Goal: Information Seeking & Learning: Learn about a topic

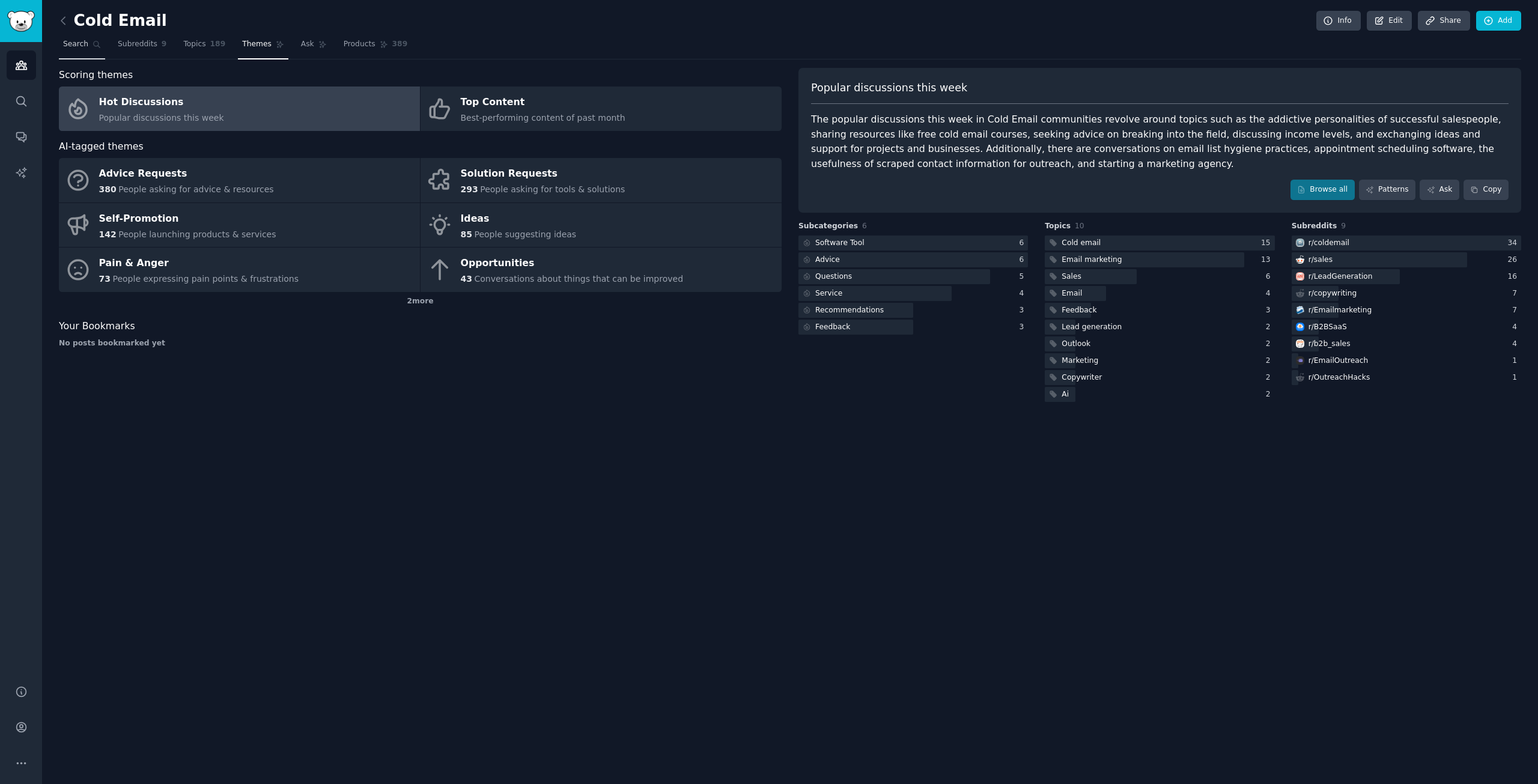
click at [69, 46] on span "Search" at bounding box center [76, 44] width 25 height 11
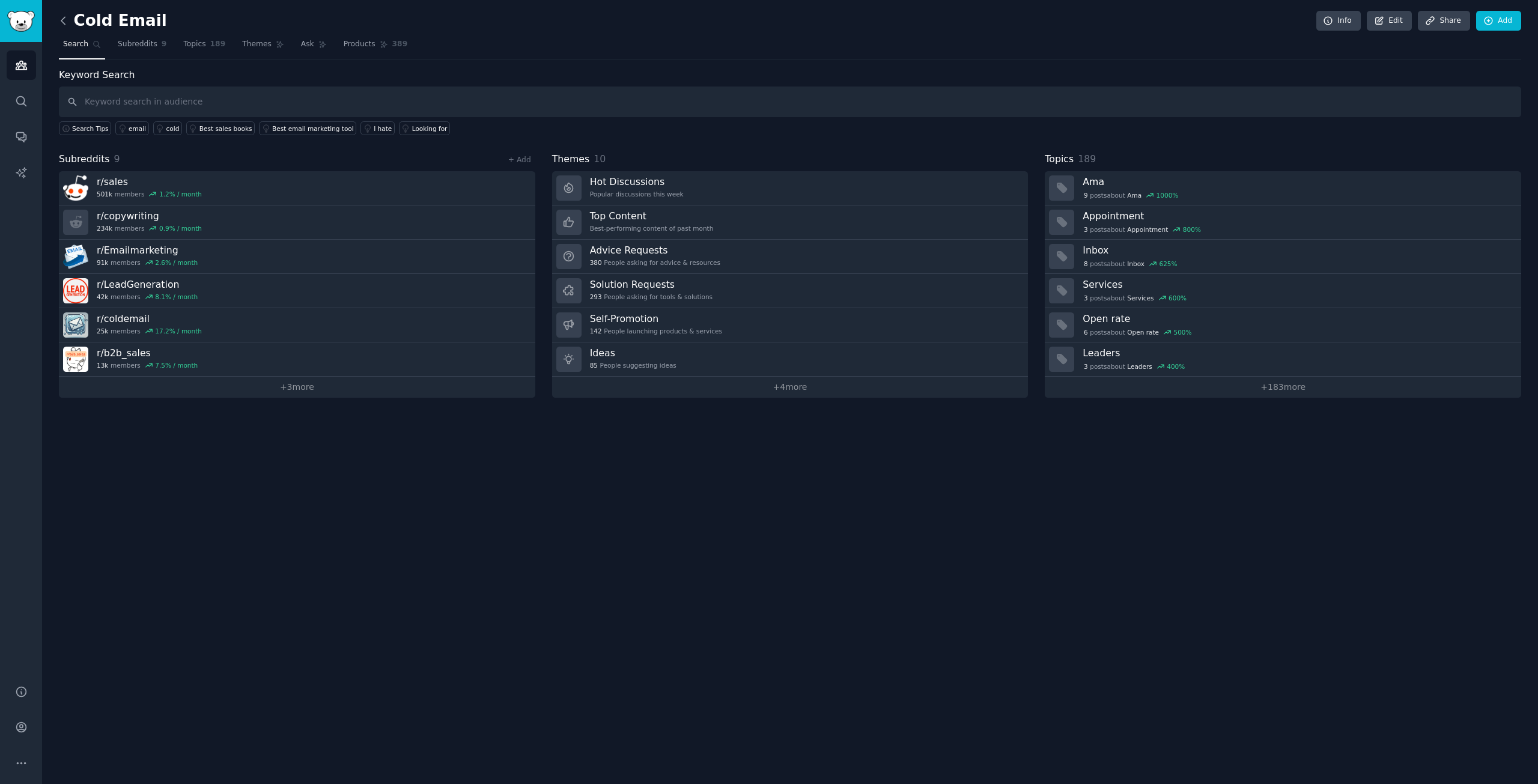
click at [59, 16] on icon at bounding box center [63, 20] width 12 height 12
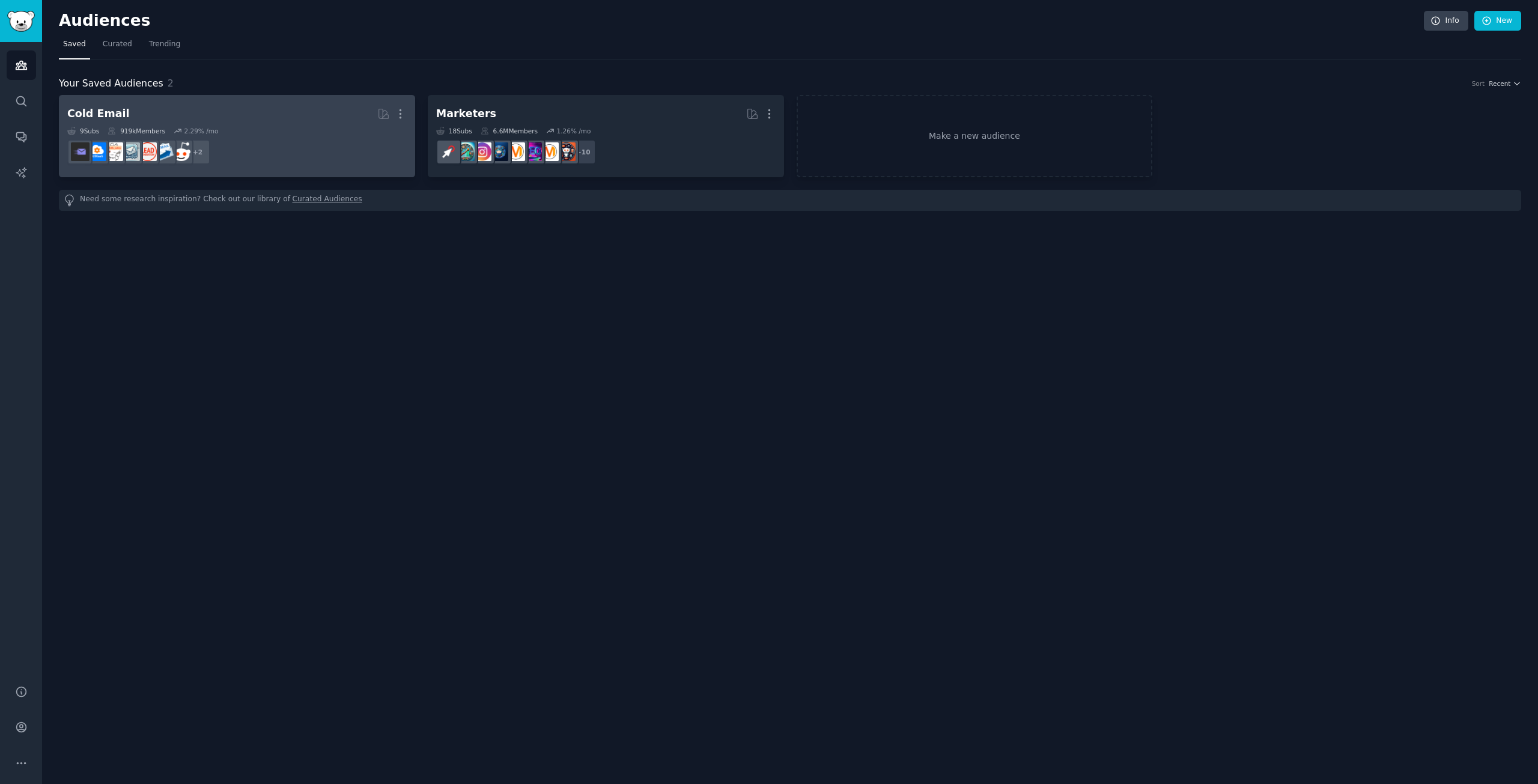
click at [242, 115] on h2 "Cold Email More" at bounding box center [237, 113] width 339 height 21
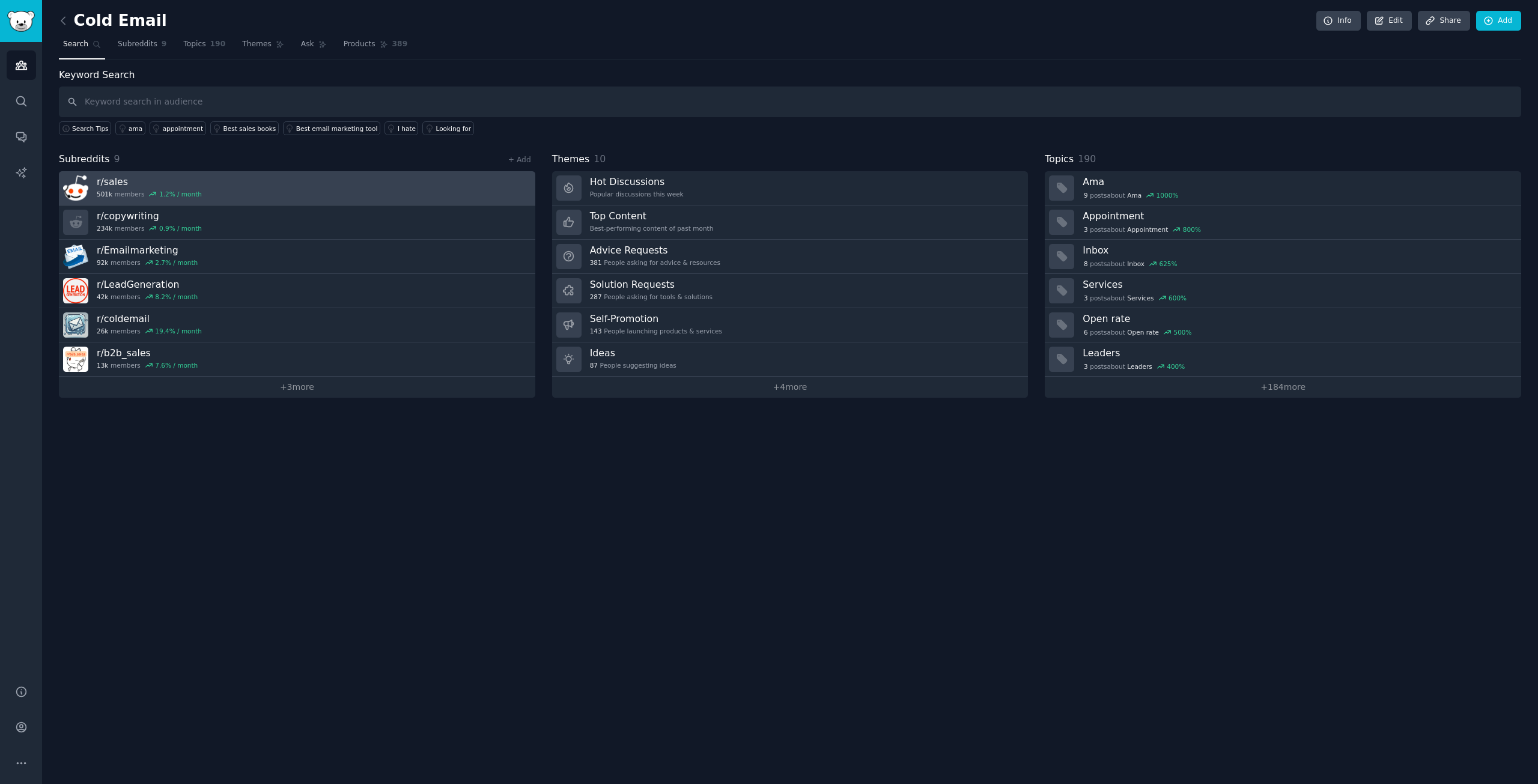
click at [305, 183] on link "r/ sales 501k members 1.2 % / month" at bounding box center [297, 188] width 476 height 34
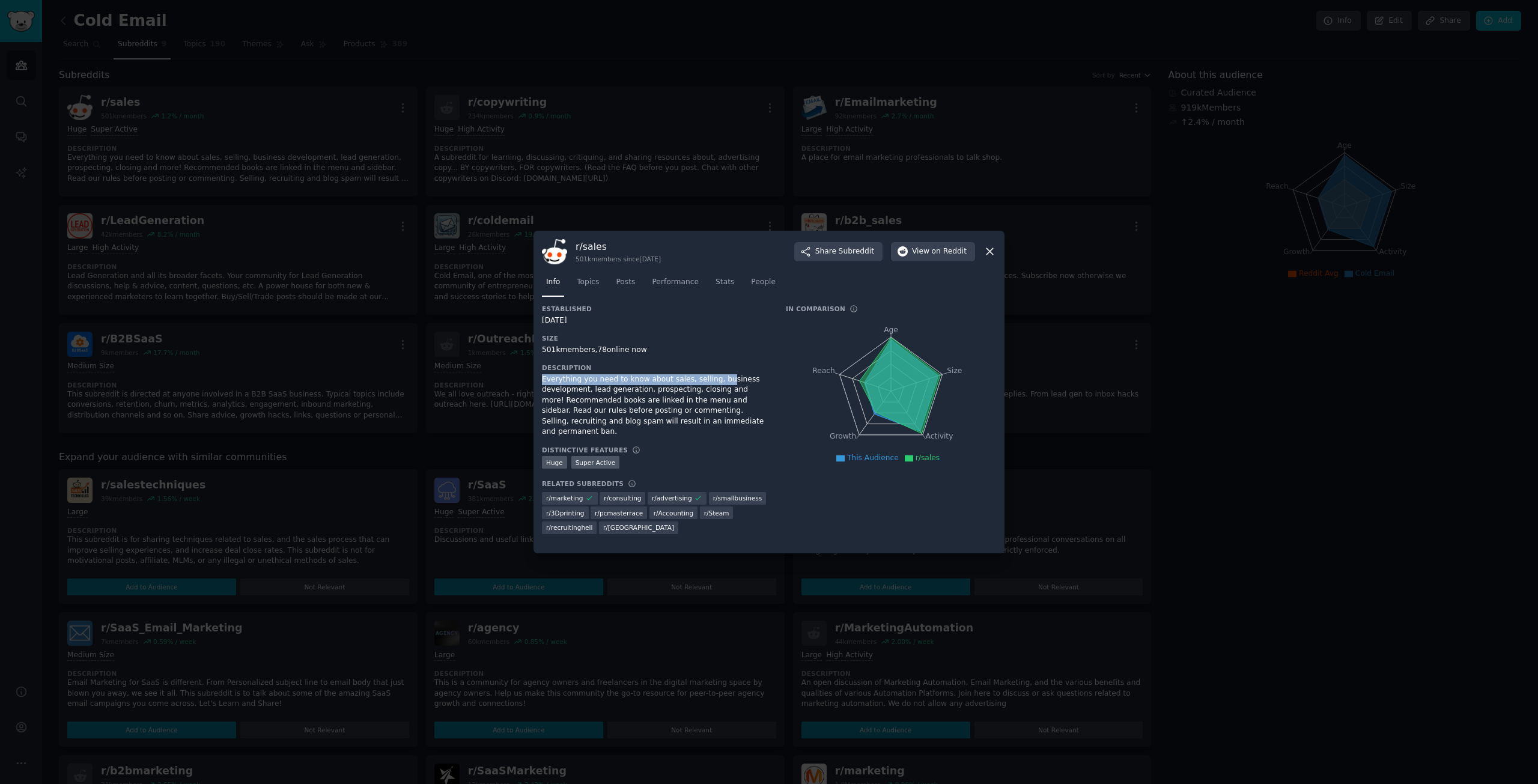
drag, startPoint x: 539, startPoint y: 381, endPoint x: 686, endPoint y: 388, distance: 147.2
click at [697, 386] on div "r/ sales 501k members since [DATE] Share Subreddit View on Reddit Info Topics P…" at bounding box center [769, 392] width 471 height 323
click at [601, 397] on div "Everything you need to know about sales, selling, business development, lead ge…" at bounding box center [656, 406] width 227 height 63
click at [930, 252] on span "View on Reddit" at bounding box center [939, 252] width 55 height 11
click at [989, 249] on icon at bounding box center [989, 251] width 12 height 12
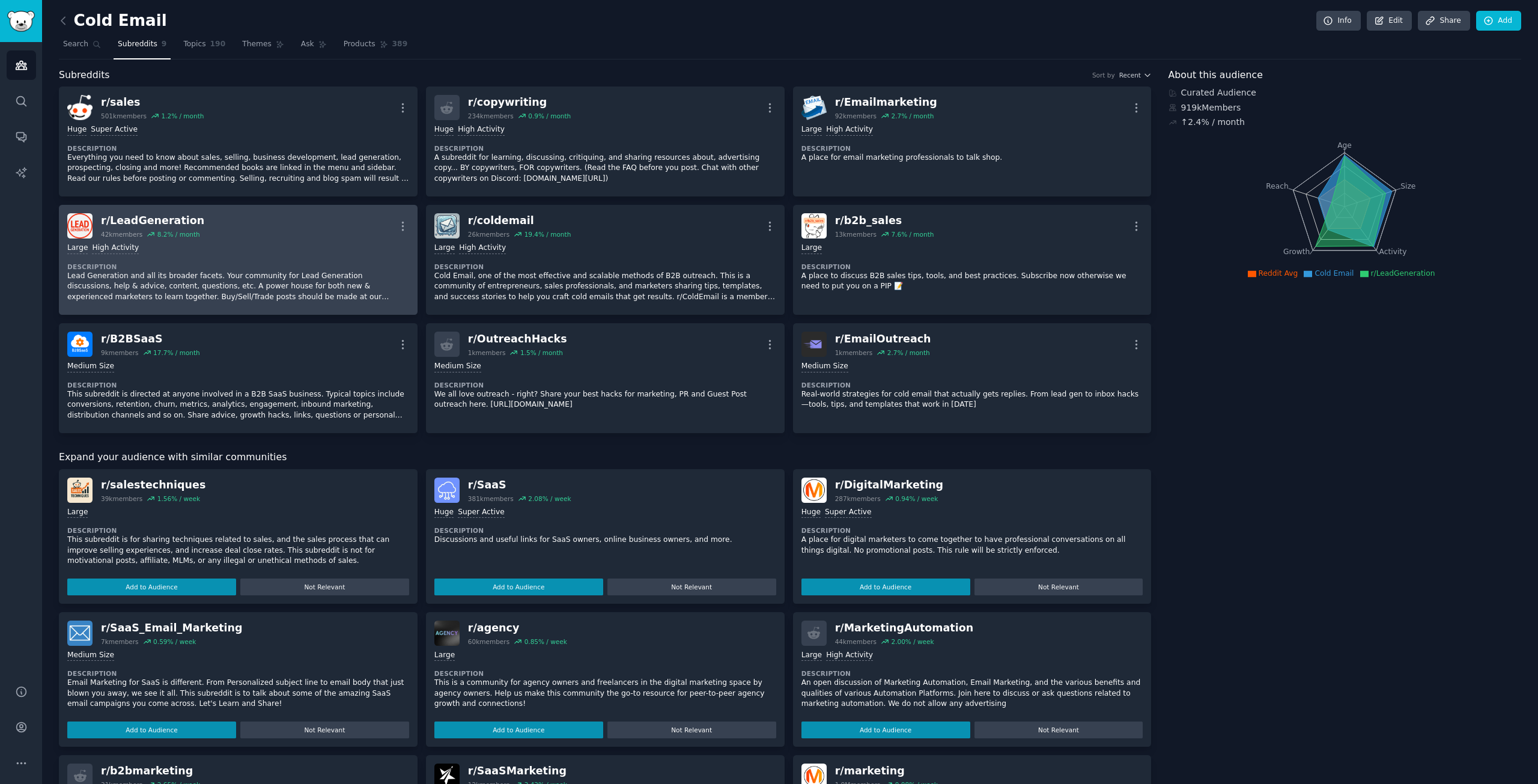
click at [239, 273] on p "Lead Generation and all its broader facets. Your community for Lead Generation …" at bounding box center [238, 286] width 342 height 32
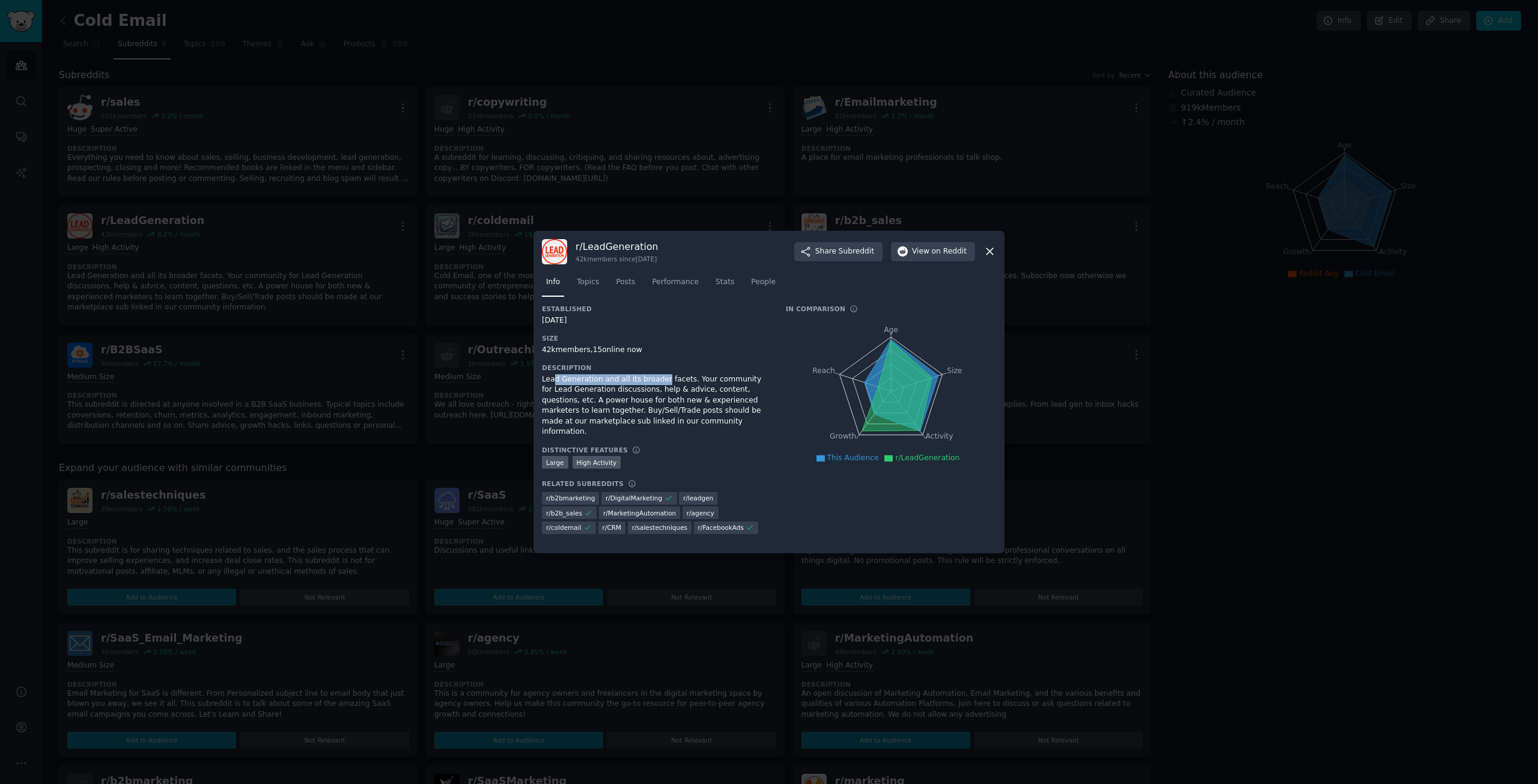
drag, startPoint x: 553, startPoint y: 380, endPoint x: 659, endPoint y: 380, distance: 106.0
click at [659, 380] on div "Lead Generation and all its broader facets. Your community for Lead Generation …" at bounding box center [656, 406] width 227 height 63
drag, startPoint x: 684, startPoint y: 378, endPoint x: 606, endPoint y: 391, distance: 79.1
click at [605, 391] on div "Lead Generation and all its broader facets. Your community for Lead Generation …" at bounding box center [656, 406] width 227 height 63
drag, startPoint x: 626, startPoint y: 387, endPoint x: 746, endPoint y: 385, distance: 120.0
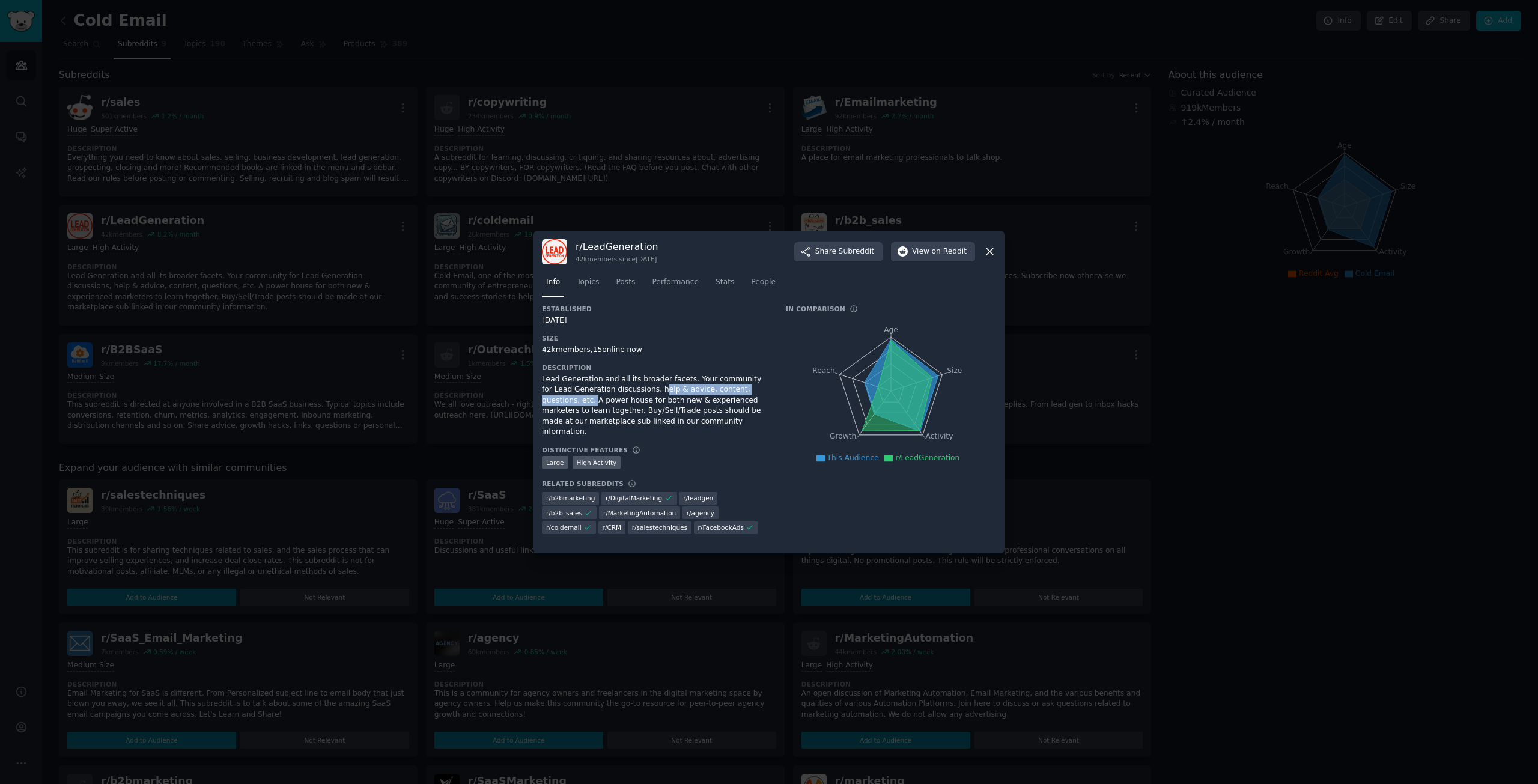
click at [746, 385] on div "Lead Generation and all its broader facets. Your community for Lead Generation …" at bounding box center [656, 406] width 227 height 63
drag, startPoint x: 558, startPoint y: 401, endPoint x: 728, endPoint y: 401, distance: 170.0
click at [728, 401] on div "Lead Generation and all its broader facets. Your community for Lead Generation …" at bounding box center [656, 406] width 227 height 63
drag, startPoint x: 604, startPoint y: 410, endPoint x: 699, endPoint y: 414, distance: 95.1
click at [706, 413] on div "Lead Generation and all its broader facets. Your community for Lead Generation …" at bounding box center [656, 406] width 227 height 63
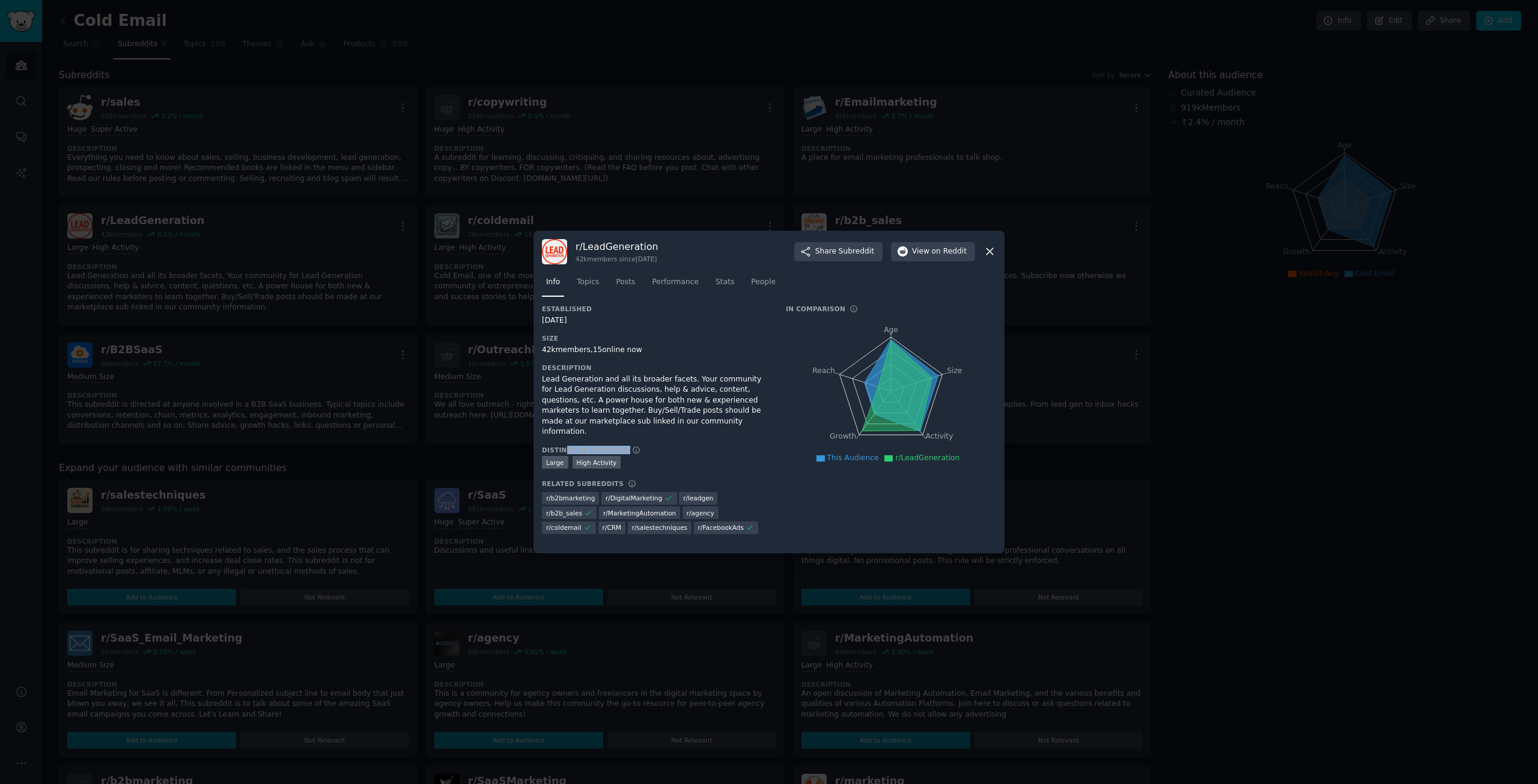
drag, startPoint x: 562, startPoint y: 427, endPoint x: 684, endPoint y: 417, distance: 122.4
click at [632, 428] on div "Established [DATE] Size 42k members, 15 online now Description Lead Generation …" at bounding box center [656, 423] width 227 height 238
click at [941, 252] on span "on Reddit" at bounding box center [948, 252] width 35 height 11
